Goal: Information Seeking & Learning: Learn about a topic

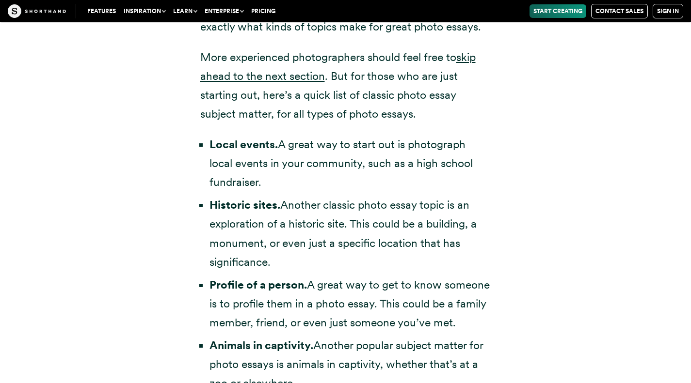
scroll to position [2043, 0]
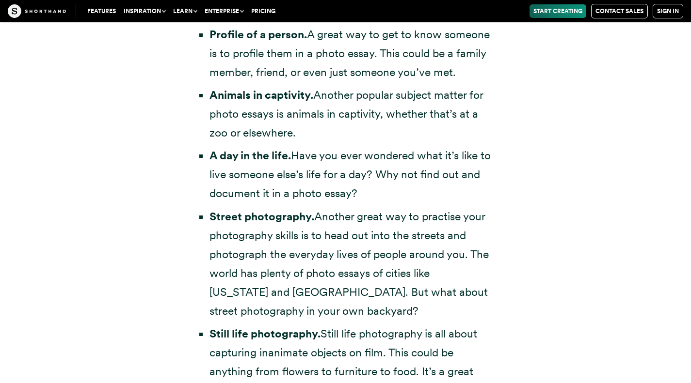
scroll to position [2291, 0]
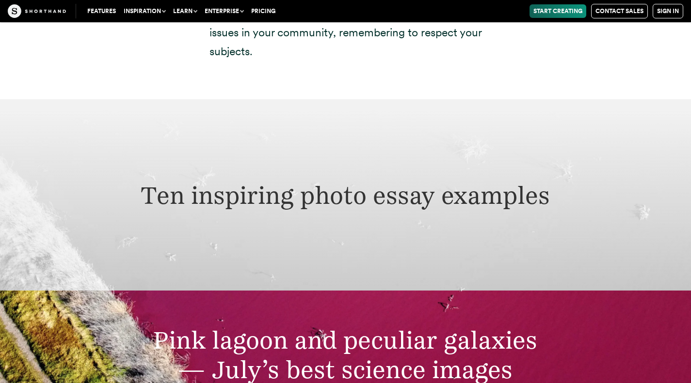
scroll to position [2946, 0]
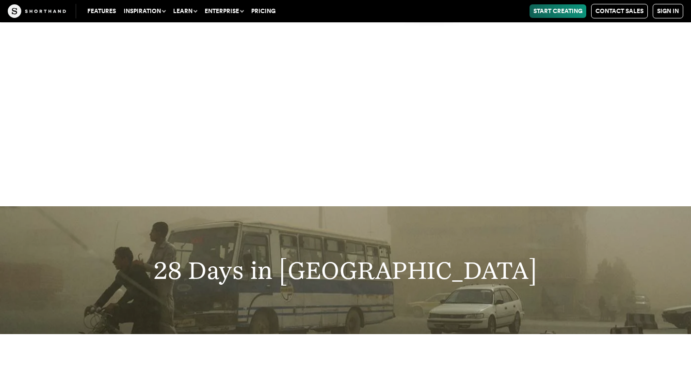
click at [676, 207] on div "28 Days in [GEOGRAPHIC_DATA]" at bounding box center [345, 271] width 691 height 128
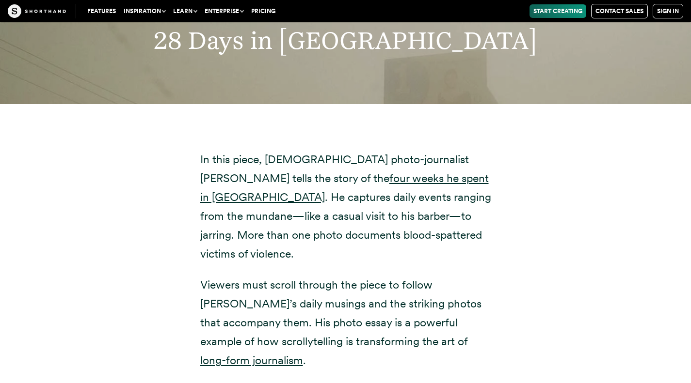
scroll to position [16092, 0]
